Goal: Find specific page/section: Find specific page/section

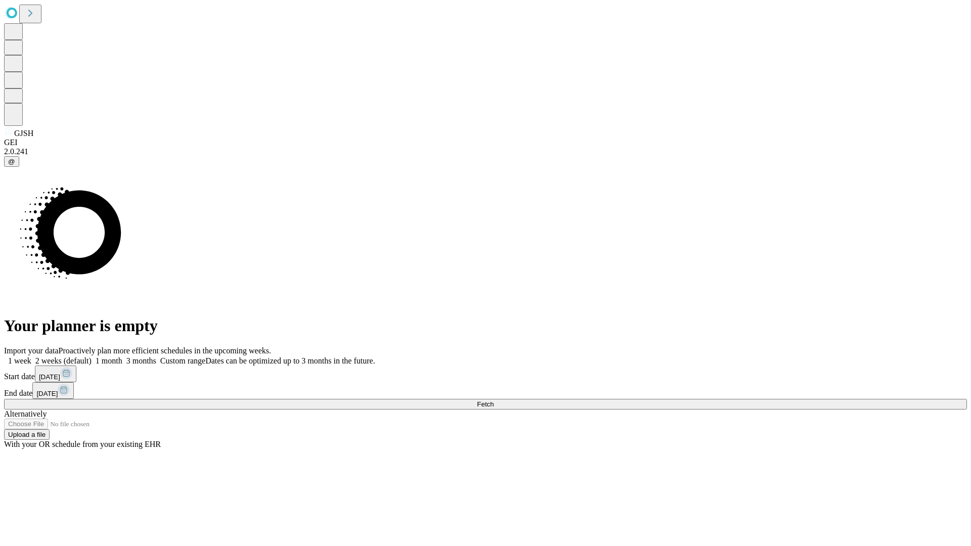
click at [494, 401] on span "Fetch" at bounding box center [485, 405] width 17 height 8
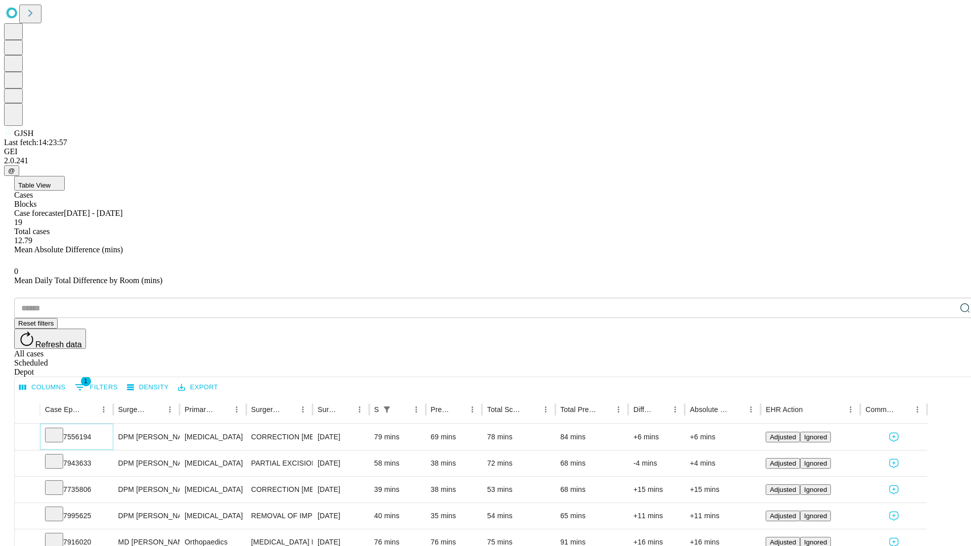
click at [59, 429] on icon at bounding box center [54, 434] width 10 height 10
